Goal: Information Seeking & Learning: Learn about a topic

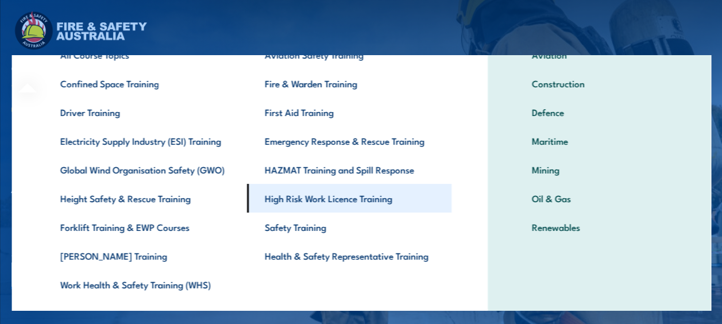
scroll to position [51, 0]
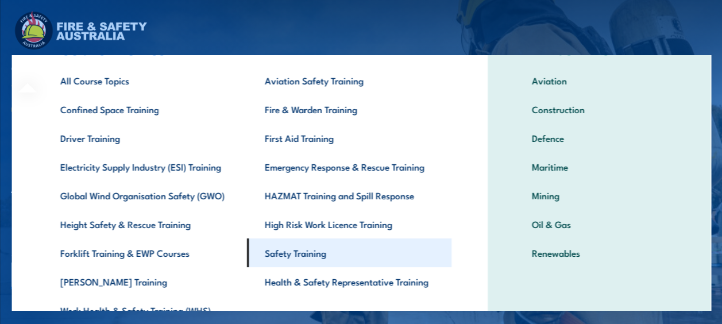
click at [303, 246] on link "Safety Training" at bounding box center [348, 252] width 204 height 29
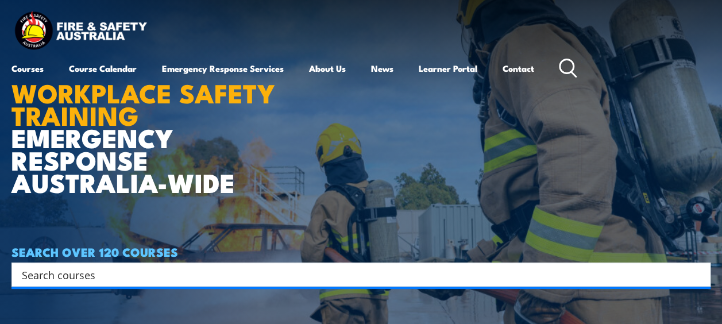
click at [571, 67] on icon at bounding box center [568, 68] width 18 height 19
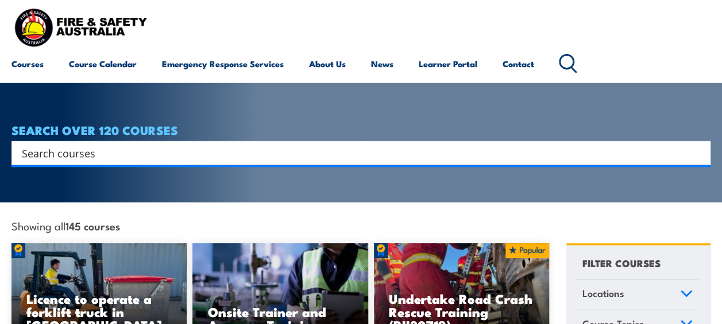
scroll to position [172, 0]
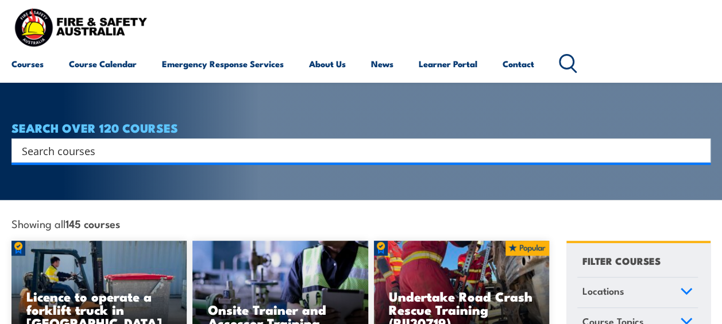
click at [105, 142] on input "Search input" at bounding box center [353, 150] width 663 height 17
type input "mental health"
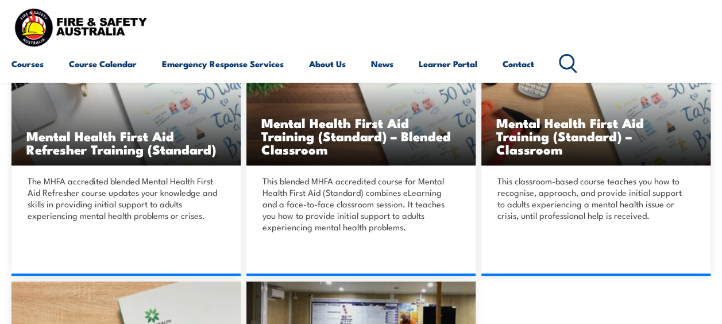
scroll to position [287, 0]
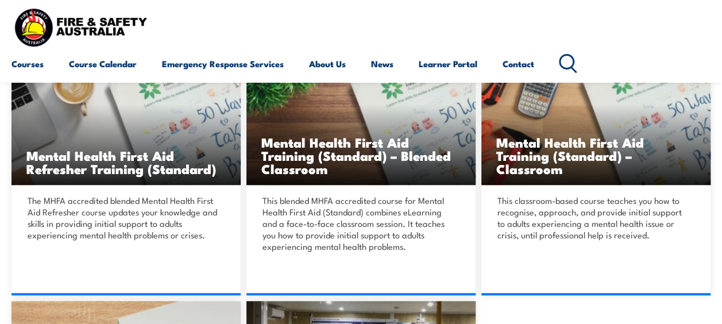
click at [620, 26] on div "Courses Course Calendar Emergency Response Services Services Overview Emergency…" at bounding box center [360, 41] width 699 height 73
